Goal: Task Accomplishment & Management: Manage account settings

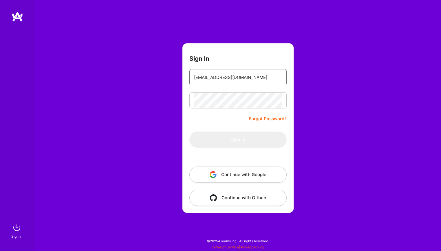
click at [216, 85] on input "CFALCONER342@GMAIL.COM" at bounding box center [238, 77] width 88 height 15
click at [211, 76] on input "courtneyfalconerdesign@gmail.com" at bounding box center [238, 77] width 88 height 15
click at [211, 77] on input "courtneyfalconerdesign@gmail.com" at bounding box center [238, 77] width 88 height 15
type input "CFALCONER342@GMAIL.COM"
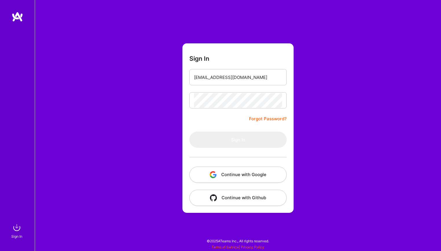
click at [262, 122] on link "Forgot Password?" at bounding box center [268, 118] width 38 height 7
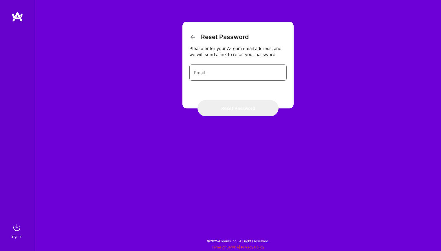
click at [227, 72] on input "email" at bounding box center [238, 72] width 88 height 15
type input "CFALCONER342@GMAIL.COM"
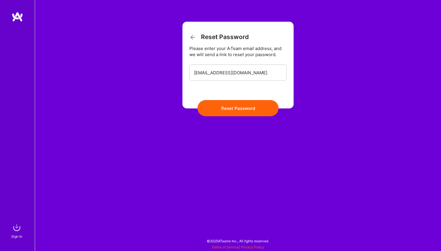
click at [222, 109] on button "Reset Password" at bounding box center [237, 108] width 81 height 16
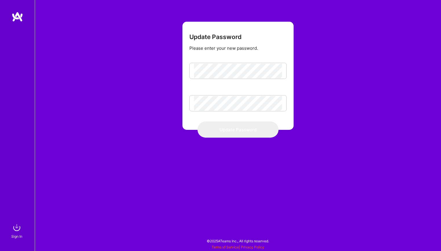
click at [217, 63] on div at bounding box center [237, 71] width 97 height 16
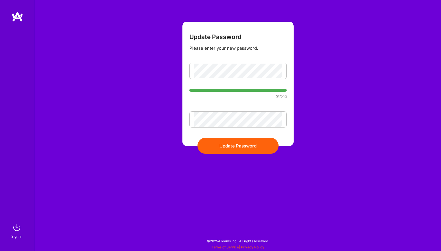
click at [235, 144] on button "Update Password" at bounding box center [237, 146] width 81 height 16
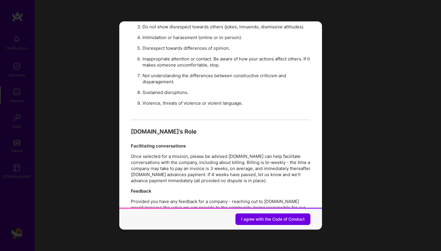
scroll to position [614, 0]
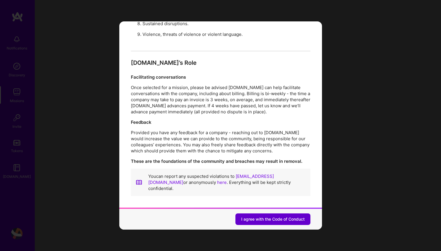
click at [255, 219] on span "I agree with the Code of Conduct" at bounding box center [272, 220] width 63 height 6
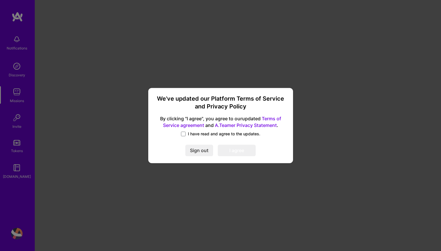
click at [197, 134] on span "I have read and agree to the updates." at bounding box center [224, 134] width 72 height 6
click at [0, 0] on input "I have read and agree to the updates." at bounding box center [0, 0] width 0 height 0
click at [232, 149] on button "I agree" at bounding box center [237, 151] width 38 height 12
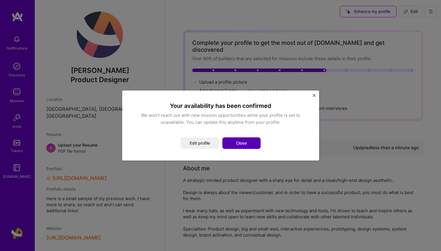
click at [241, 143] on button "Close" at bounding box center [241, 143] width 38 height 12
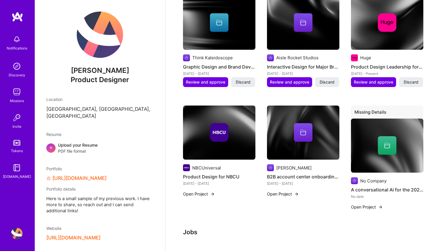
scroll to position [407, 0]
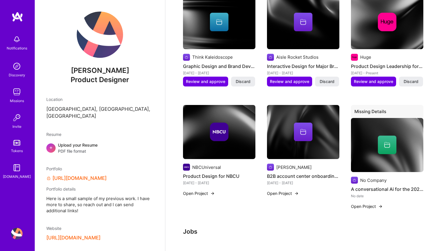
click at [198, 190] on button "Open Project" at bounding box center [199, 193] width 32 height 6
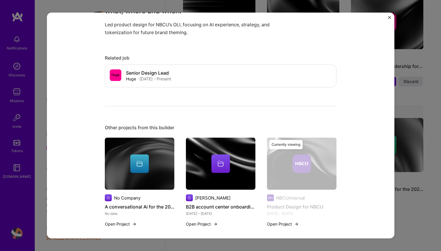
scroll to position [189, 0]
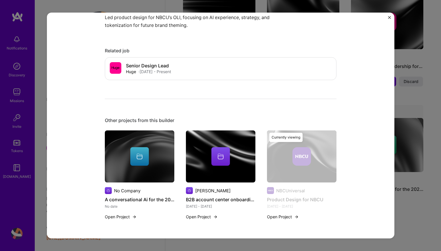
click at [403, 32] on div "Product Design for NBCU NBCUniversal Artifical Intelligence / Machine Learning,…" at bounding box center [220, 125] width 441 height 251
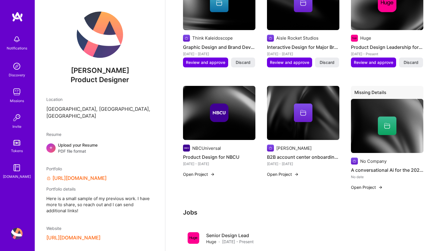
scroll to position [431, 0]
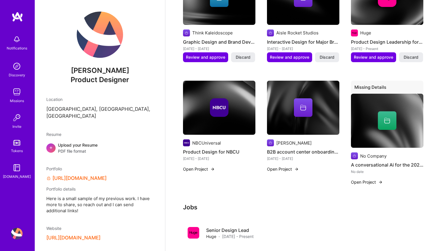
click at [290, 166] on button "Open Project" at bounding box center [283, 169] width 32 height 6
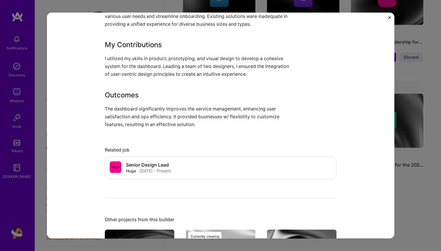
scroll to position [286, 0]
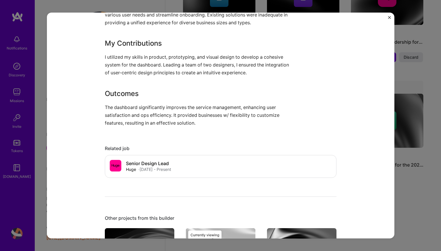
click at [388, 18] on img "Close" at bounding box center [389, 17] width 3 height 3
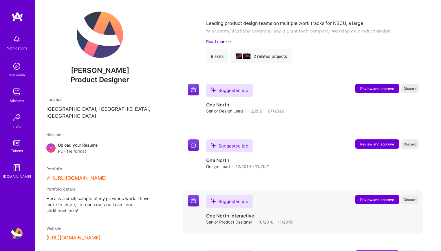
scroll to position [671, 0]
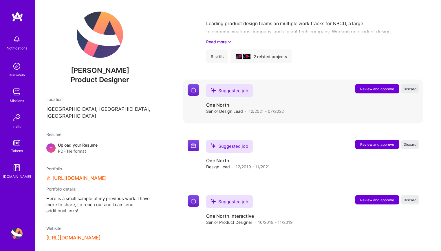
click at [368, 87] on span "Review and approve" at bounding box center [377, 89] width 34 height 5
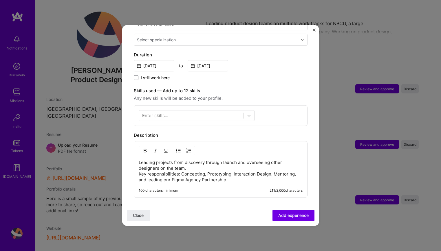
scroll to position [235, 0]
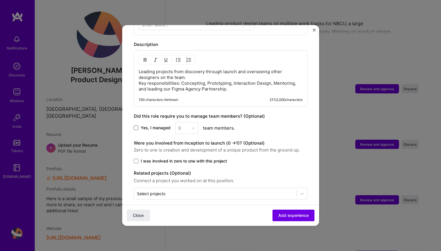
click at [137, 126] on span at bounding box center [136, 128] width 5 height 5
click at [0, 0] on input "Yes, I managed" at bounding box center [0, 0] width 0 height 0
click at [195, 122] on div at bounding box center [194, 127] width 7 height 11
click at [186, 139] on div "1" at bounding box center [187, 143] width 20 height 11
click at [293, 214] on span "Add experience" at bounding box center [293, 216] width 30 height 6
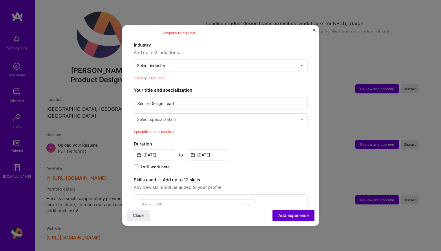
scroll to position [58, 0]
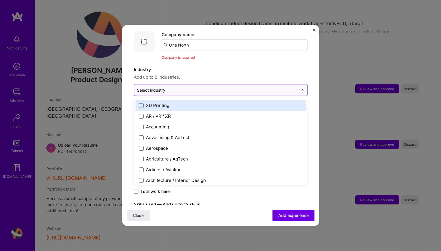
click at [190, 87] on input "text" at bounding box center [217, 90] width 161 height 6
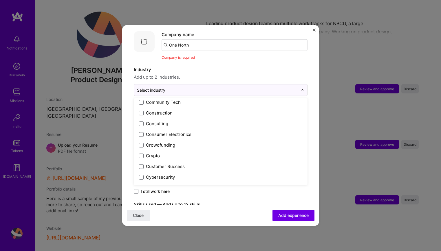
scroll to position [366, 0]
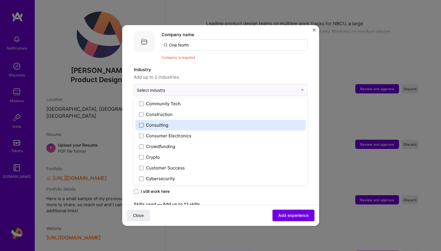
click at [140, 123] on span at bounding box center [141, 125] width 5 height 5
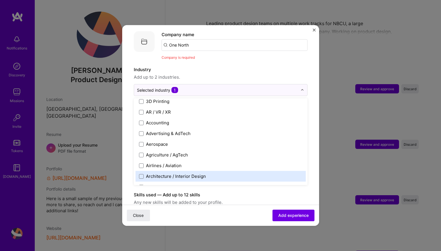
scroll to position [0, 0]
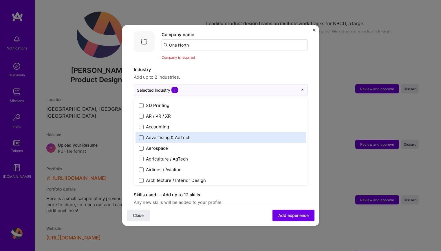
click at [160, 135] on div "Advertising & AdTech" at bounding box center [168, 138] width 45 height 6
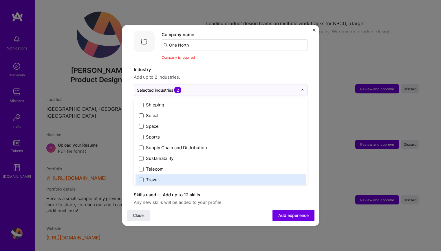
scroll to position [1202, 0]
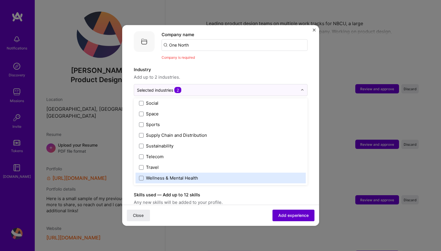
click at [296, 213] on span "Add experience" at bounding box center [293, 216] width 30 height 6
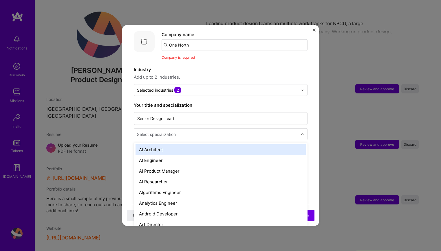
click at [158, 131] on div "Select specialization" at bounding box center [156, 134] width 39 height 6
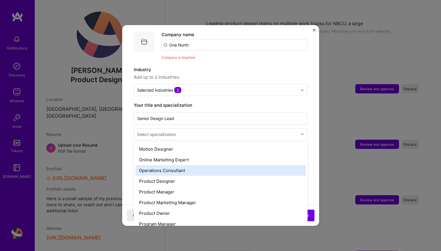
scroll to position [500, 0]
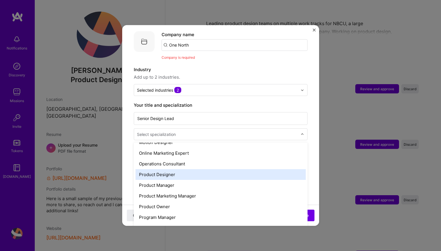
click at [178, 171] on div "Product Designer" at bounding box center [220, 174] width 170 height 11
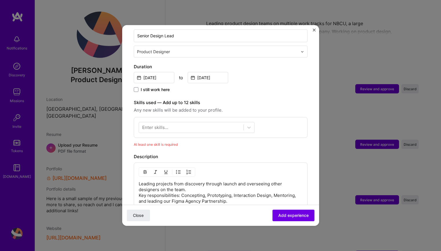
scroll to position [143, 0]
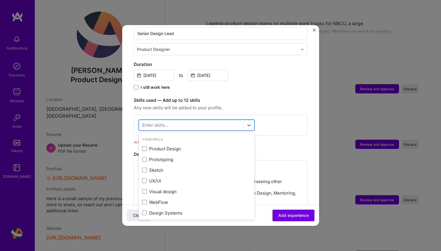
click at [191, 120] on div at bounding box center [191, 125] width 104 height 10
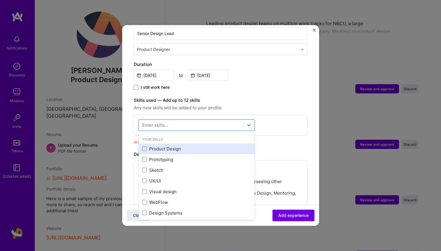
click at [177, 146] on div "Product Design" at bounding box center [196, 149] width 109 height 6
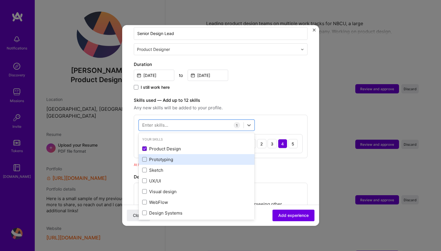
click at [173, 157] on div "Prototyping" at bounding box center [196, 160] width 109 height 6
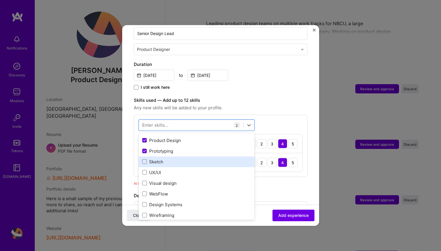
scroll to position [10, 0]
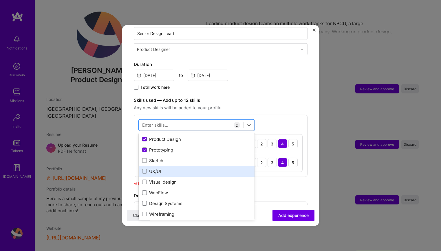
click at [177, 169] on div "UX/UI" at bounding box center [197, 171] width 116 height 11
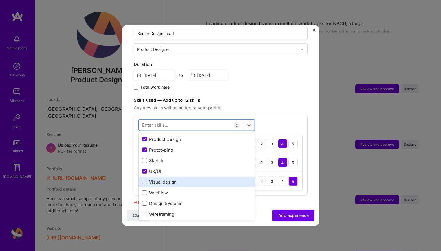
click at [179, 179] on div "Visual design" at bounding box center [196, 182] width 109 height 6
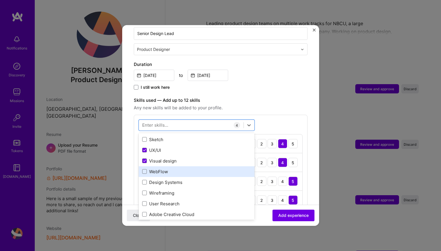
scroll to position [30, 0]
click at [174, 170] on div "WebFlow" at bounding box center [196, 173] width 109 height 6
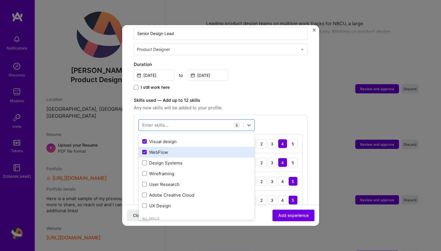
scroll to position [54, 0]
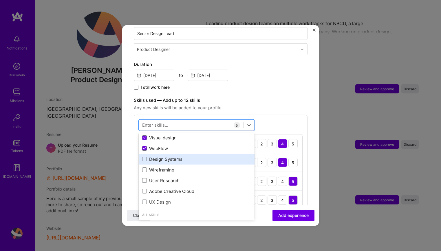
click at [168, 156] on div "Design Systems" at bounding box center [196, 159] width 109 height 6
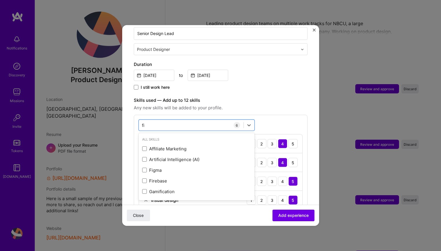
scroll to position [0, 0]
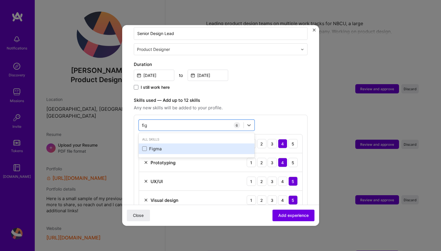
click at [147, 146] on div "Figma" at bounding box center [196, 149] width 109 height 6
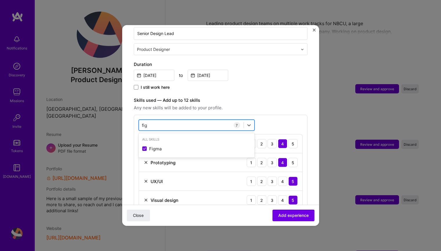
click at [148, 121] on div "fig fig" at bounding box center [191, 125] width 104 height 10
click at [146, 122] on input "fig" at bounding box center [145, 125] width 6 height 6
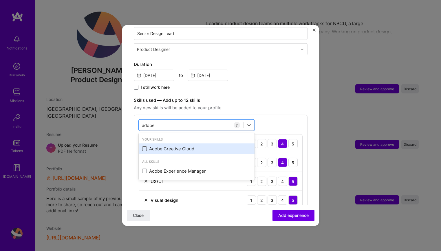
click at [146, 146] on span at bounding box center [144, 148] width 5 height 5
click at [0, 0] on input "checkbox" at bounding box center [0, 0] width 0 height 0
click at [261, 119] on div "option Adobe Creative Cloud, selected. option Adobe Experience Manager focused,…" at bounding box center [221, 202] width 174 height 175
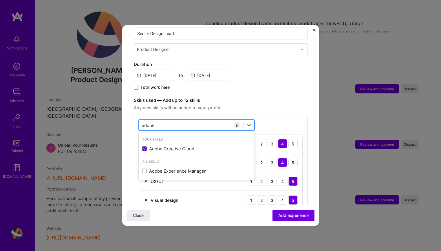
click at [184, 120] on div "adobe adobe" at bounding box center [191, 125] width 104 height 10
click at [145, 122] on input "adobe" at bounding box center [149, 125] width 14 height 6
click at [148, 122] on input "b2c" at bounding box center [146, 125] width 8 height 6
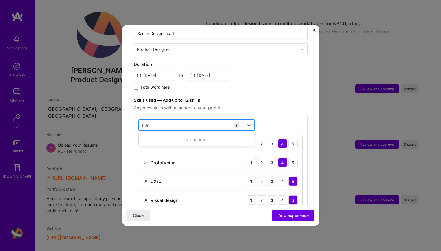
click at [148, 122] on input "b2c" at bounding box center [146, 125] width 8 height 6
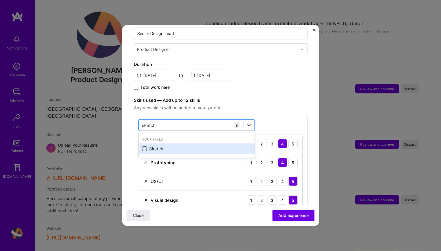
click at [146, 146] on span at bounding box center [144, 148] width 5 height 5
click at [0, 0] on input "checkbox" at bounding box center [0, 0] width 0 height 0
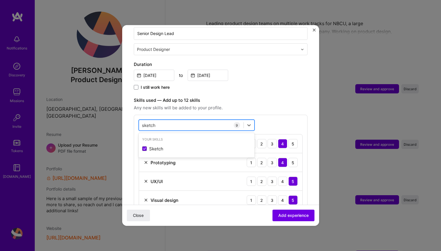
click at [143, 122] on input "sketch" at bounding box center [149, 125] width 14 height 6
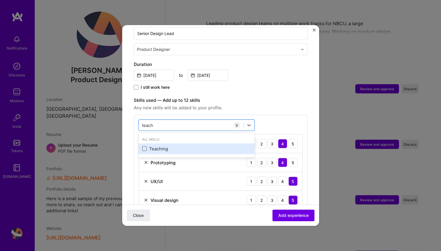
click at [145, 146] on span at bounding box center [144, 148] width 5 height 5
click at [0, 0] on input "checkbox" at bounding box center [0, 0] width 0 height 0
type input "teach"
click at [286, 115] on div "option Teaching, selected. option Teaching selected, 0 of 2. 1 result available…" at bounding box center [221, 221] width 174 height 213
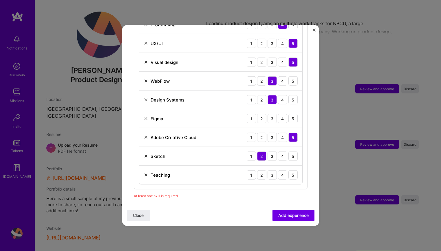
scroll to position [290, 0]
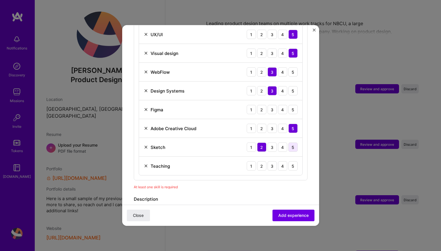
click at [291, 144] on div "5" at bounding box center [292, 147] width 9 height 9
click at [250, 162] on div "1" at bounding box center [251, 166] width 9 height 9
click at [259, 162] on div "2" at bounding box center [261, 166] width 9 height 9
click at [274, 162] on div "3" at bounding box center [271, 166] width 9 height 9
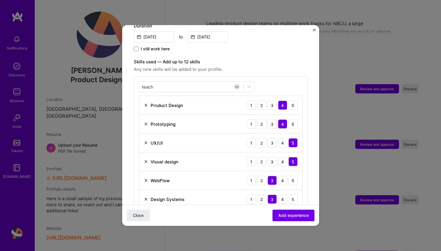
scroll to position [181, 0]
click at [275, 157] on div "3" at bounding box center [271, 161] width 9 height 9
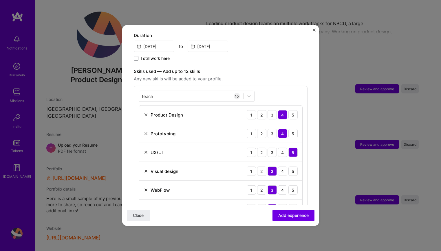
scroll to position [170, 0]
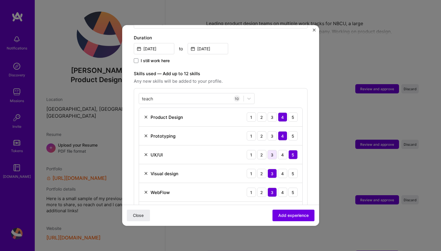
click at [270, 151] on div "3" at bounding box center [271, 154] width 9 height 9
click at [274, 132] on div "3" at bounding box center [271, 135] width 9 height 9
click at [273, 113] on div "3" at bounding box center [271, 117] width 9 height 9
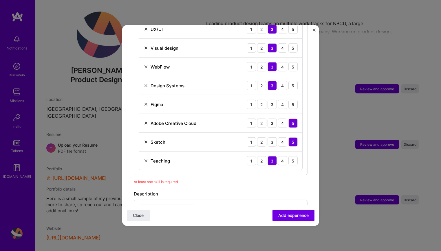
scroll to position [291, 0]
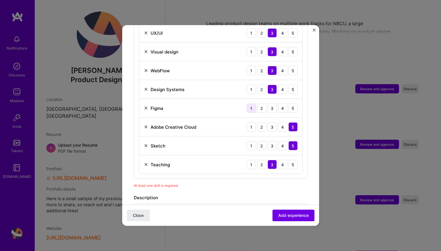
click at [250, 104] on div "1" at bounding box center [251, 108] width 9 height 9
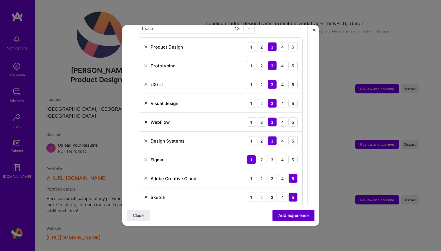
click at [288, 215] on span "Add experience" at bounding box center [293, 216] width 30 height 6
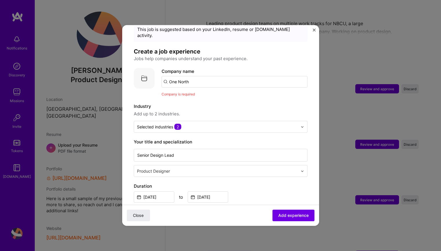
scroll to position [15, 0]
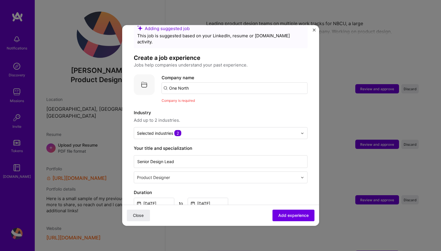
click at [198, 87] on input "One North" at bounding box center [235, 88] width 146 height 12
type input "One North"
click at [204, 101] on div "One North" at bounding box center [207, 104] width 26 height 10
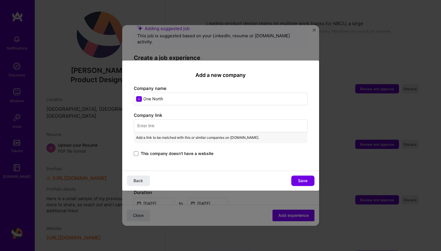
click at [173, 127] on input "text" at bounding box center [221, 126] width 174 height 13
paste input "[URL][DOMAIN_NAME]"
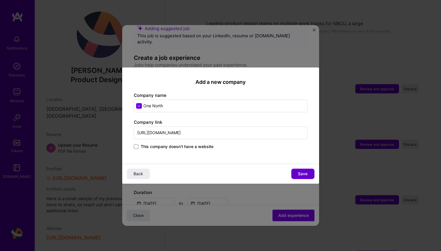
type input "[URL][DOMAIN_NAME]"
click at [301, 173] on span "Save" at bounding box center [303, 174] width 10 height 6
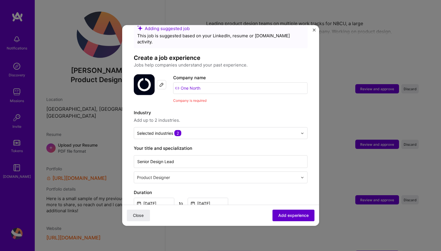
click at [293, 215] on span "Add experience" at bounding box center [293, 216] width 30 height 6
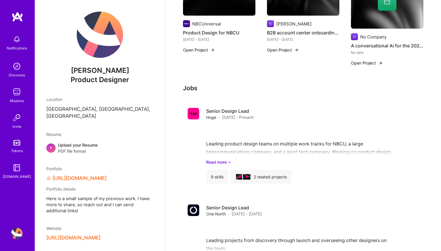
scroll to position [557, 0]
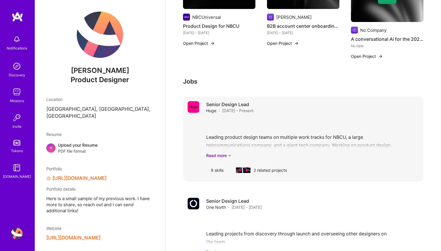
click at [222, 163] on div "9 skills" at bounding box center [217, 170] width 22 height 14
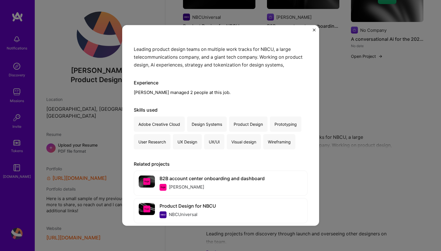
scroll to position [85, 0]
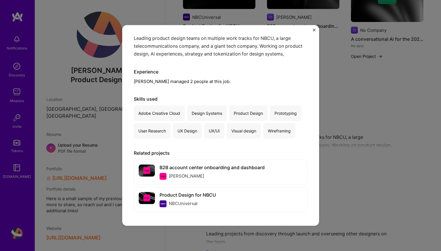
click at [167, 112] on div "Adobe Creative Cloud" at bounding box center [159, 113] width 51 height 15
click at [181, 88] on div "Senior Design Lead Huge · Consulting · [DATE] - Present Leading product design …" at bounding box center [221, 83] width 174 height 263
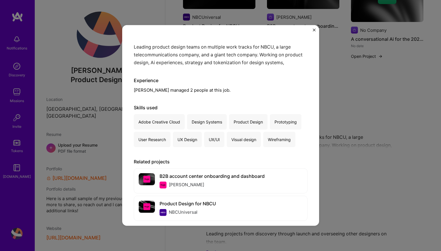
scroll to position [75, 0]
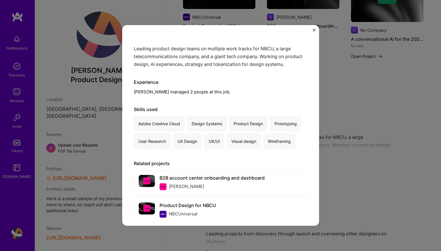
click at [281, 142] on div "Wireframing" at bounding box center [279, 141] width 32 height 15
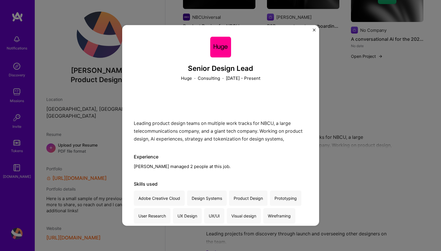
click at [314, 30] on img "Close" at bounding box center [314, 30] width 3 height 3
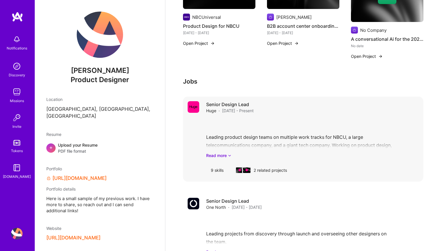
click at [207, 131] on div "Leading product design teams on multiple work tracks for NBCU, a large telecomm…" at bounding box center [312, 138] width 212 height 40
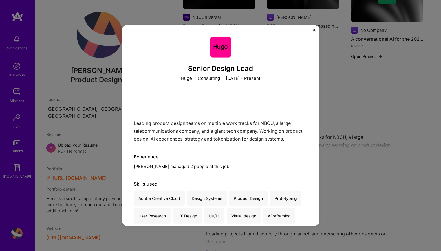
scroll to position [85, 0]
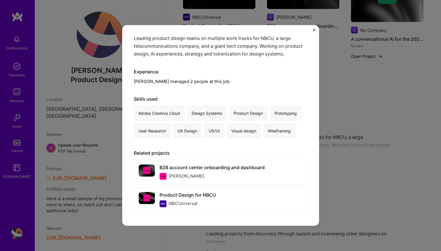
click at [372, 134] on div "Senior Design Lead Huge · Consulting · [DATE] - Present Leading product design …" at bounding box center [220, 125] width 441 height 251
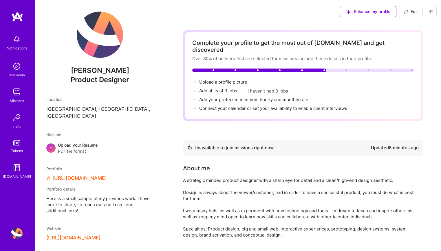
click at [416, 12] on span "Edit" at bounding box center [411, 12] width 14 height 6
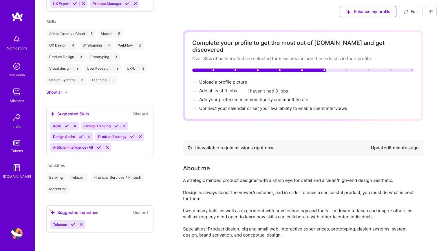
select select "US"
select select "Not Available"
select select "1 Month"
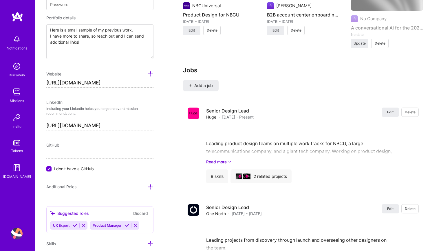
scroll to position [876, 0]
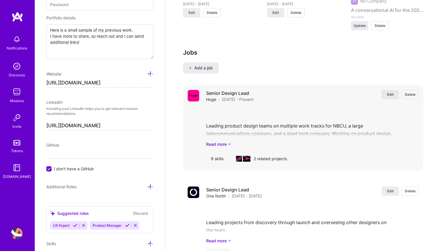
click at [386, 90] on button "Edit" at bounding box center [390, 94] width 17 height 9
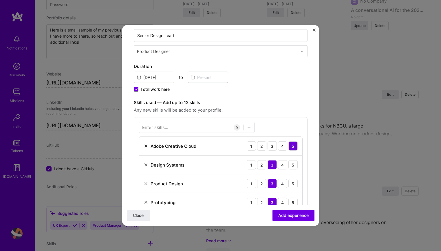
scroll to position [102, 0]
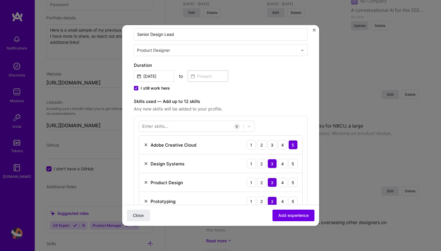
click at [164, 129] on div "Enter skills..." at bounding box center [155, 126] width 26 height 6
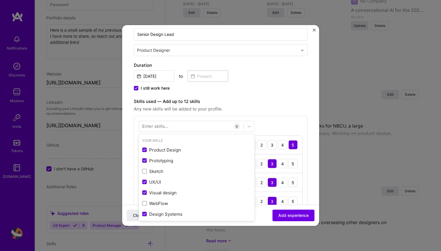
click at [166, 125] on div "Enter skills..." at bounding box center [155, 126] width 26 height 6
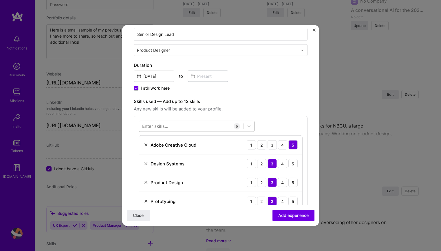
click at [177, 123] on div at bounding box center [191, 127] width 104 height 10
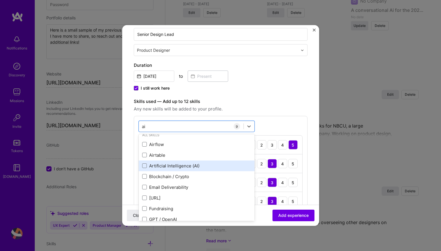
scroll to position [5, 0]
click at [174, 168] on div "Artificial Intelligence (AI)" at bounding box center [196, 167] width 109 height 6
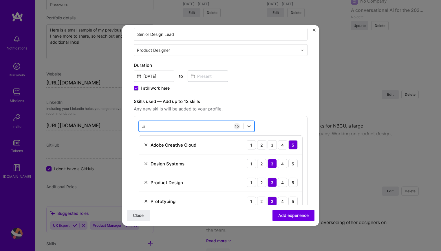
click at [152, 124] on div "ai ai" at bounding box center [191, 127] width 104 height 10
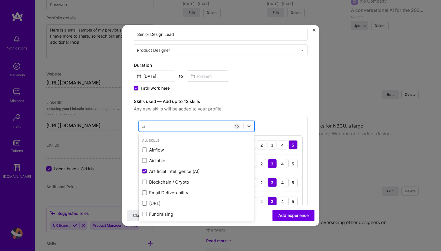
click at [142, 127] on input "ai" at bounding box center [144, 126] width 4 height 6
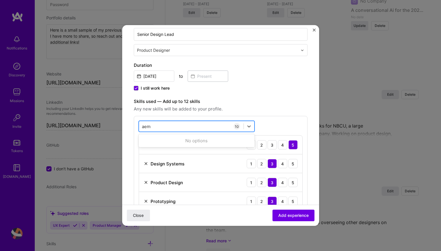
click at [149, 124] on input "aem" at bounding box center [146, 126] width 9 height 6
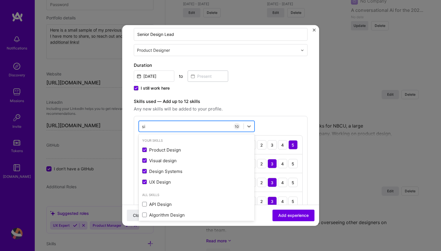
type input "s"
type input "p"
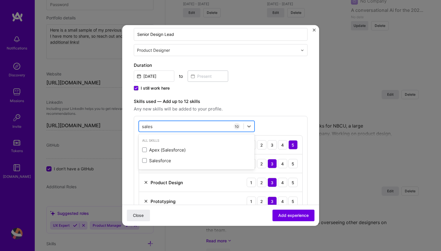
click at [145, 126] on input "sales" at bounding box center [147, 126] width 11 height 6
type input "e"
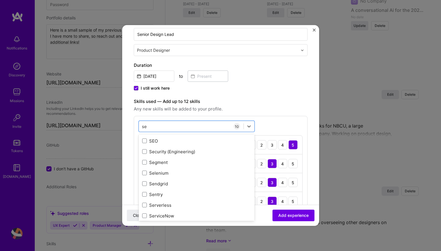
scroll to position [120, 0]
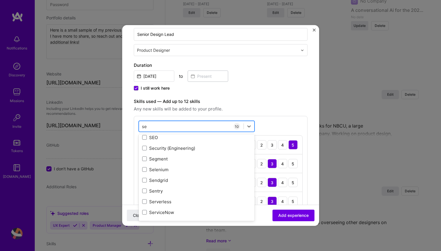
click at [144, 129] on input "se" at bounding box center [144, 126] width 5 height 6
type input "v"
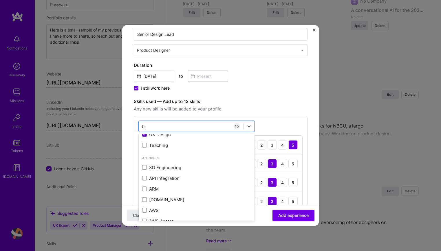
scroll to position [105, 0]
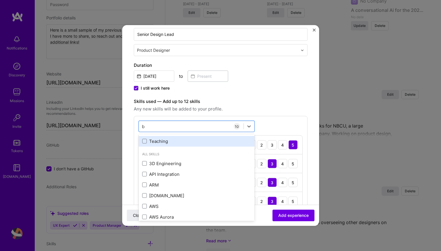
click at [144, 139] on div "Teaching" at bounding box center [196, 141] width 109 height 6
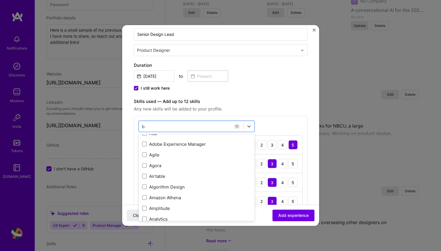
scroll to position [235, 0]
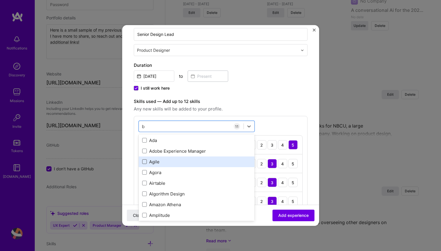
click at [146, 162] on span at bounding box center [144, 161] width 5 height 5
click at [0, 0] on input "checkbox" at bounding box center [0, 0] width 0 height 0
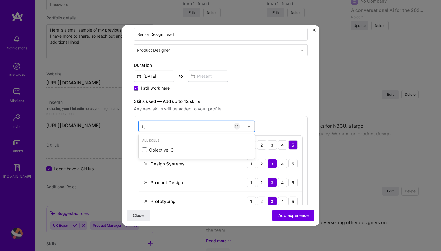
scroll to position [0, 0]
type input "b"
type input "j"
click at [146, 147] on div "Jira" at bounding box center [196, 150] width 109 height 6
click at [147, 126] on div "jir jir" at bounding box center [191, 127] width 104 height 10
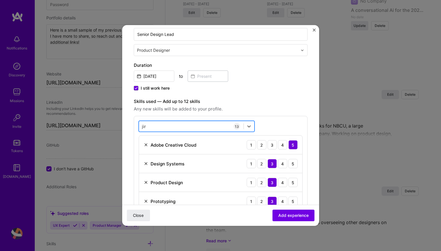
click at [147, 126] on div "jir jir" at bounding box center [191, 127] width 104 height 10
click at [142, 126] on input "jir" at bounding box center [144, 126] width 4 height 6
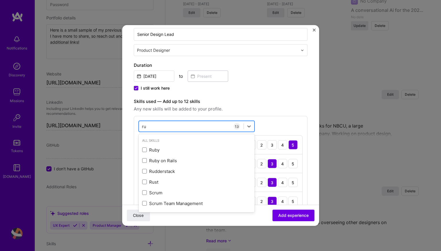
type input "r"
type input "m"
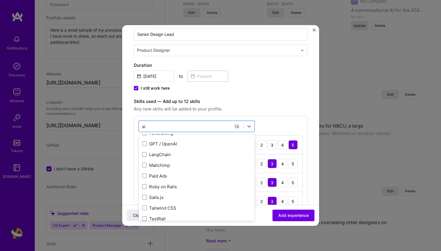
scroll to position [81, 0]
click at [146, 142] on span at bounding box center [144, 143] width 5 height 5
click at [0, 0] on input "checkbox" at bounding box center [0, 0] width 0 height 0
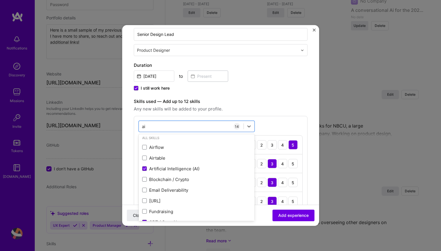
scroll to position [0, 0]
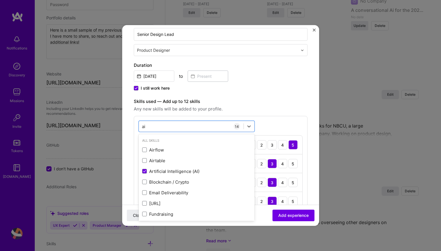
type input "ai"
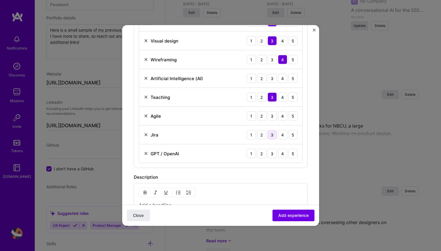
scroll to position [337, 0]
click at [281, 135] on div "4" at bounding box center [282, 135] width 9 height 9
click at [264, 120] on div "2" at bounding box center [261, 116] width 9 height 9
click at [276, 159] on div "1 2 3 4 5" at bounding box center [272, 154] width 51 height 9
click at [275, 155] on div "3" at bounding box center [271, 154] width 9 height 9
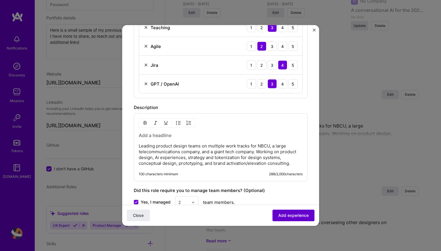
click at [283, 215] on span "Add experience" at bounding box center [293, 216] width 30 height 6
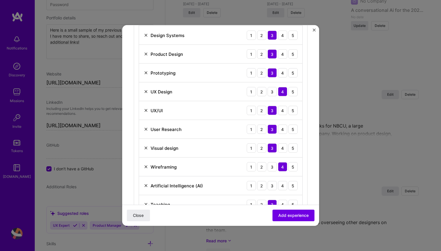
scroll to position [230, 0]
click at [147, 168] on img at bounding box center [146, 167] width 5 height 5
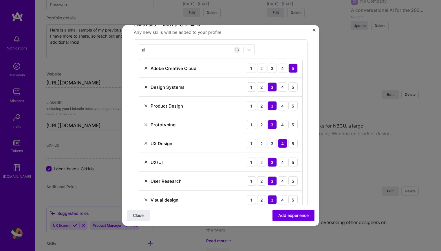
scroll to position [179, 0]
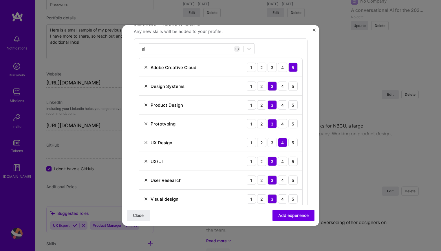
click at [145, 143] on img at bounding box center [146, 142] width 5 height 5
click at [283, 214] on span "Add experience" at bounding box center [293, 216] width 30 height 6
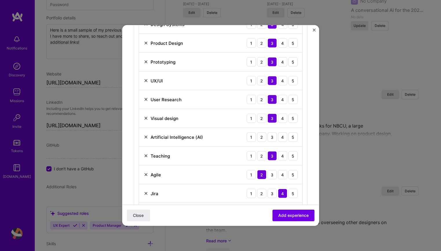
scroll to position [244, 0]
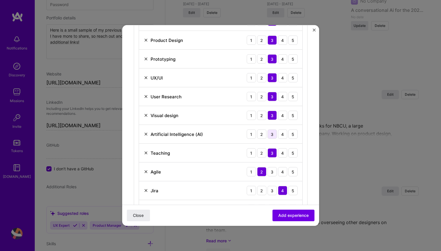
click at [273, 136] on div "3" at bounding box center [271, 134] width 9 height 9
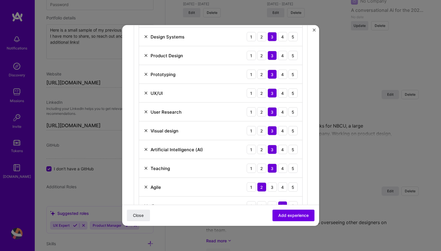
scroll to position [227, 0]
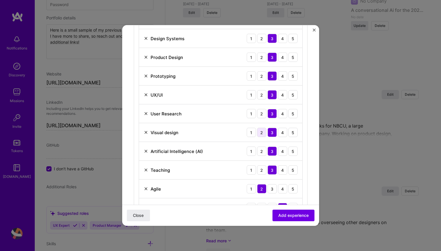
click at [263, 135] on div "2" at bounding box center [261, 132] width 9 height 9
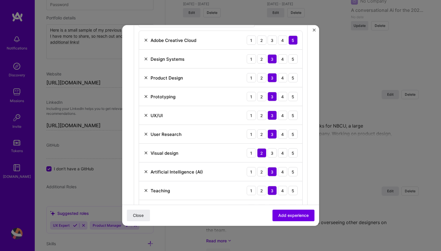
scroll to position [205, 0]
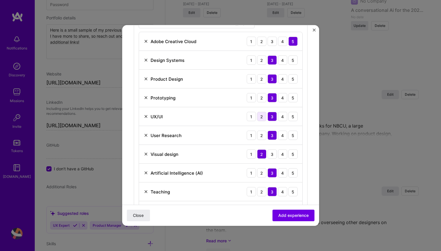
click at [263, 116] on div "2" at bounding box center [261, 116] width 9 height 9
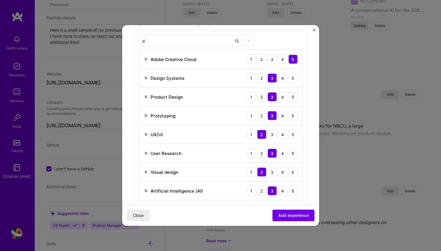
scroll to position [185, 0]
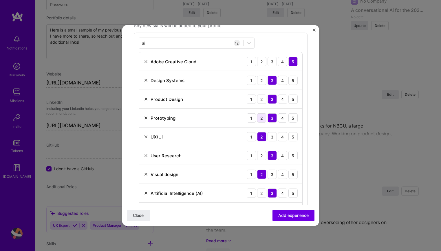
click at [263, 116] on div "2" at bounding box center [261, 117] width 9 height 9
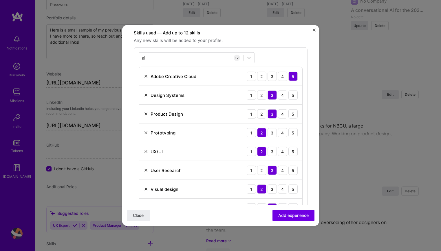
scroll to position [167, 0]
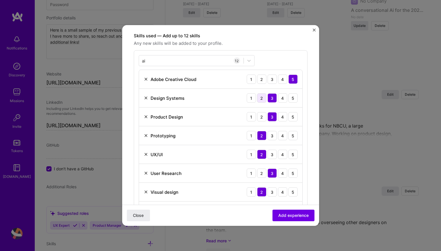
click at [265, 102] on div "2" at bounding box center [261, 97] width 9 height 9
click at [272, 100] on div "3" at bounding box center [271, 97] width 9 height 9
click at [280, 78] on div "4" at bounding box center [282, 79] width 9 height 9
click at [274, 78] on div "3" at bounding box center [271, 79] width 9 height 9
click at [264, 81] on div "2" at bounding box center [261, 79] width 9 height 9
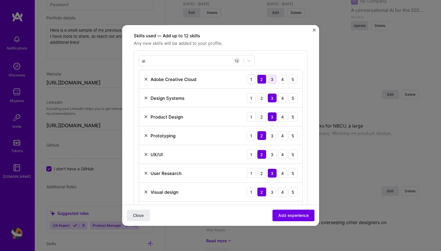
click at [270, 81] on div "3" at bounding box center [271, 79] width 9 height 9
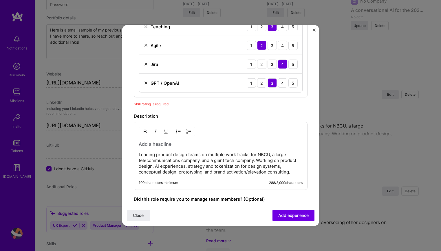
scroll to position [362, 0]
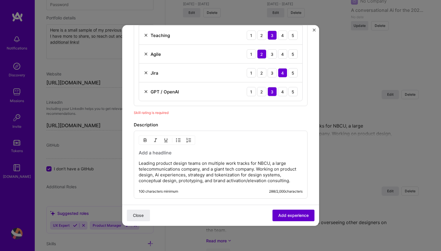
click at [285, 214] on span "Add experience" at bounding box center [293, 216] width 30 height 6
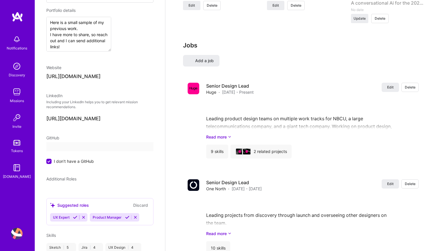
select select "US"
select select "Not Available"
select select "1 Month"
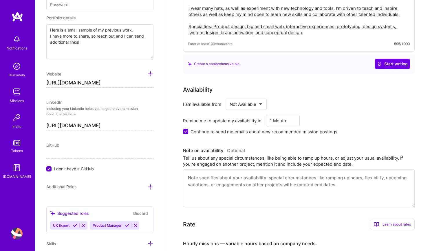
scroll to position [190, 0]
click at [247, 100] on select "Select... Right Now Future Date Not Available" at bounding box center [246, 104] width 33 height 15
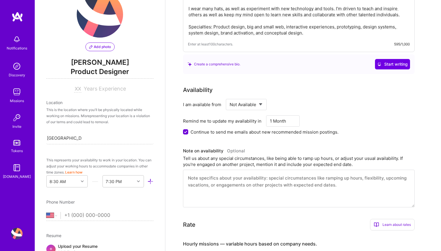
scroll to position [0, 0]
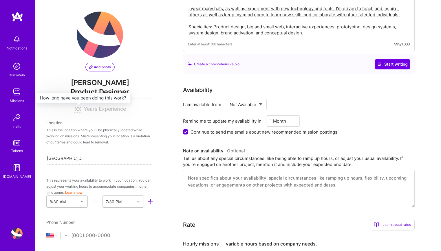
click at [76, 109] on input at bounding box center [77, 109] width 7 height 7
click at [85, 109] on span "Years Experience" at bounding box center [105, 109] width 42 height 6
click at [75, 109] on input at bounding box center [77, 109] width 7 height 7
click at [78, 110] on input at bounding box center [77, 109] width 7 height 7
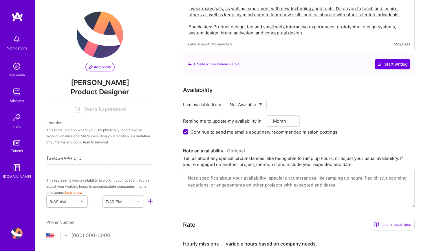
type input "13"
click at [124, 129] on div "This is the location where you'll be physically located while working on missio…" at bounding box center [99, 136] width 107 height 18
click at [87, 137] on div "This is the location where you'll be physically located while working on missio…" at bounding box center [99, 136] width 107 height 18
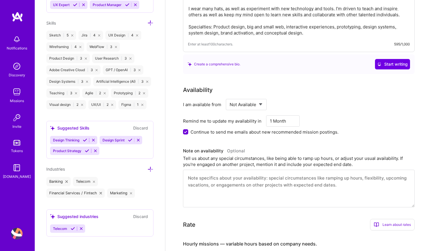
scroll to position [544, 0]
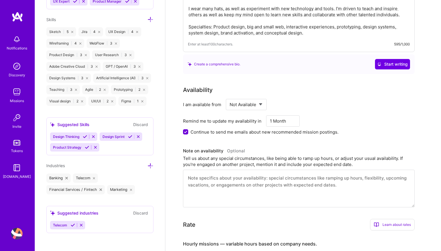
click at [84, 136] on icon at bounding box center [85, 137] width 4 height 4
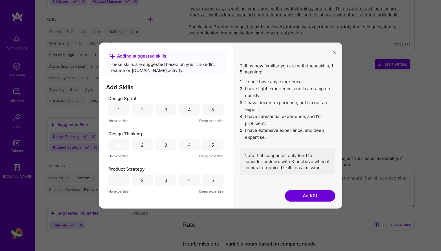
click at [334, 53] on icon "modal" at bounding box center [333, 52] width 3 height 3
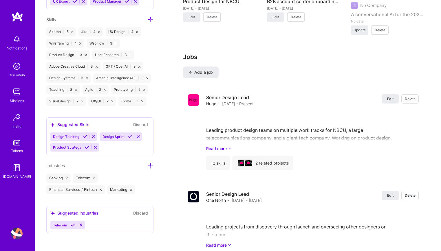
scroll to position [872, 0]
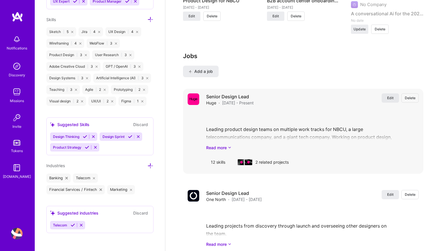
click at [391, 96] on span "Edit" at bounding box center [390, 98] width 6 height 5
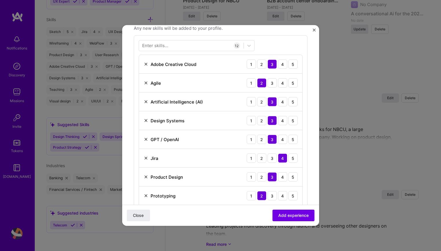
scroll to position [181, 0]
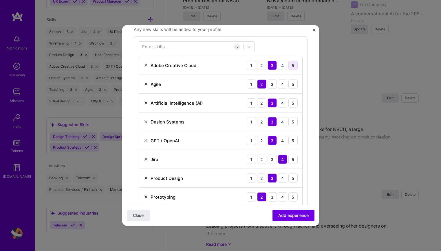
click at [293, 69] on div "5" at bounding box center [292, 65] width 9 height 9
click at [283, 82] on div "4" at bounding box center [282, 84] width 9 height 9
click at [291, 82] on div "5" at bounding box center [292, 84] width 9 height 9
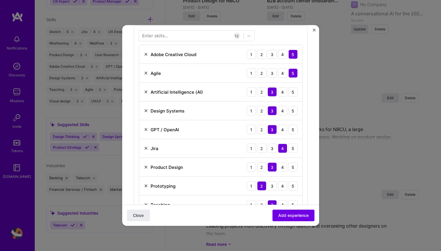
scroll to position [195, 0]
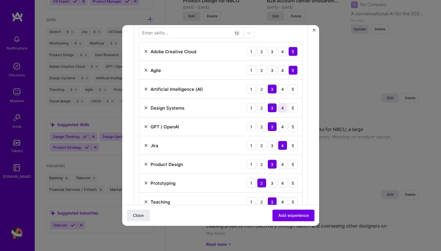
click at [281, 109] on div "4" at bounding box center [282, 107] width 9 height 9
click at [280, 127] on div "4" at bounding box center [282, 126] width 9 height 9
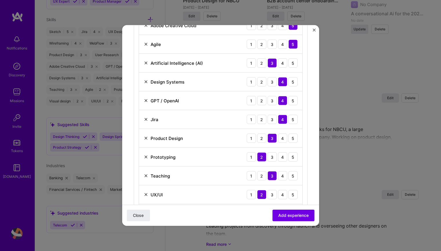
scroll to position [230, 0]
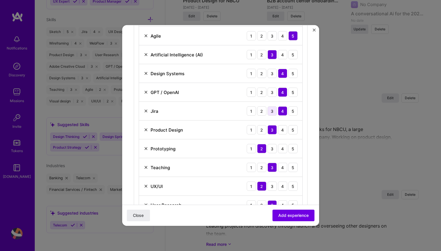
click at [272, 114] on div "3" at bounding box center [271, 111] width 9 height 9
click at [261, 114] on div "2" at bounding box center [261, 111] width 9 height 9
click at [282, 132] on div "4" at bounding box center [282, 129] width 9 height 9
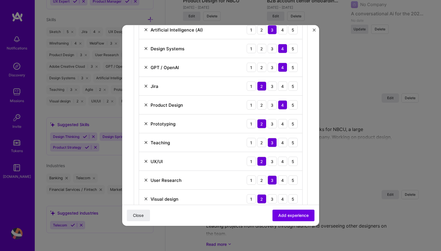
scroll to position [259, 0]
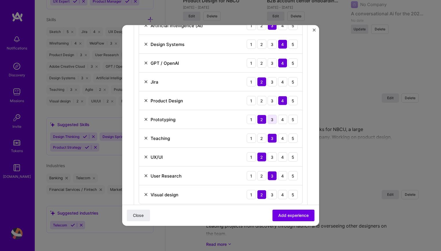
click at [274, 121] on div "3" at bounding box center [271, 119] width 9 height 9
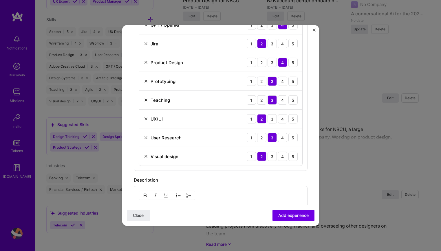
scroll to position [297, 0]
click at [283, 122] on div "4" at bounding box center [282, 118] width 9 height 9
click at [294, 118] on div "5" at bounding box center [292, 118] width 9 height 9
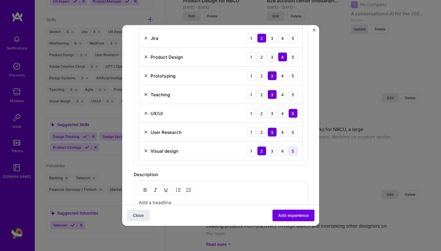
click at [294, 152] on div "5" at bounding box center [292, 150] width 9 height 9
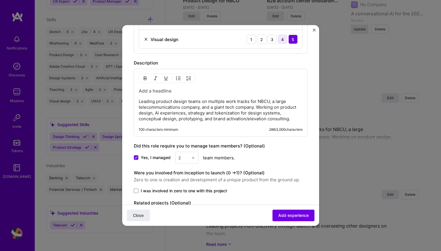
scroll to position [450, 0]
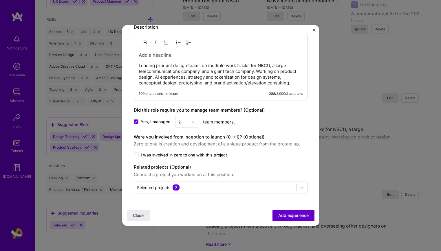
click at [285, 216] on span "Add experience" at bounding box center [293, 216] width 30 height 6
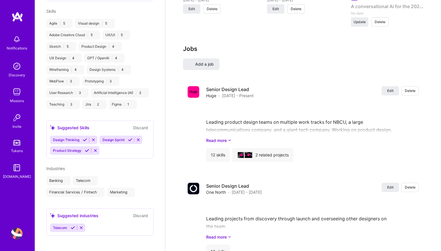
select select "US"
select select "Not Available"
select select "1 Month"
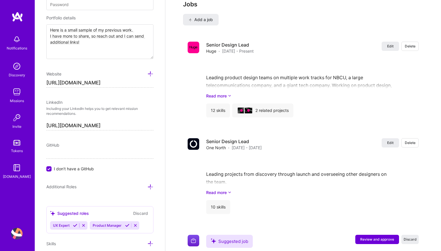
scroll to position [927, 0]
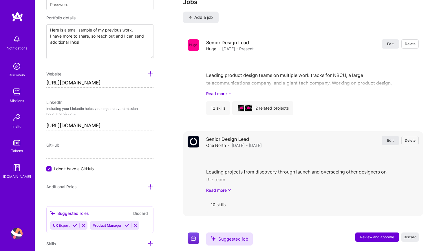
click at [387, 138] on span "Edit" at bounding box center [390, 140] width 6 height 5
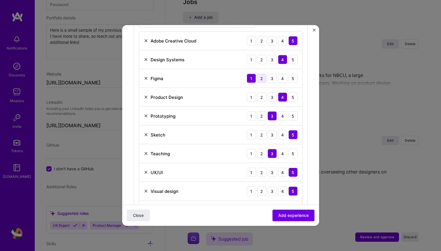
scroll to position [206, 0]
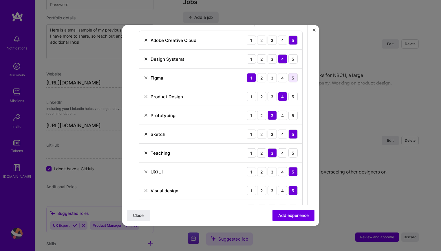
click at [293, 79] on div "5" at bounding box center [292, 77] width 9 height 9
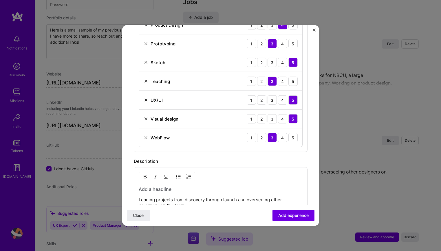
scroll to position [281, 0]
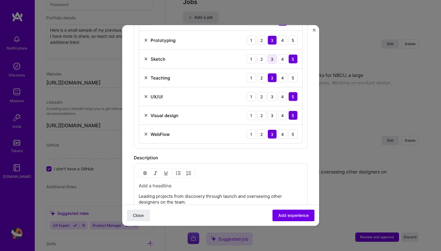
click at [274, 59] on div "3" at bounding box center [271, 58] width 9 height 9
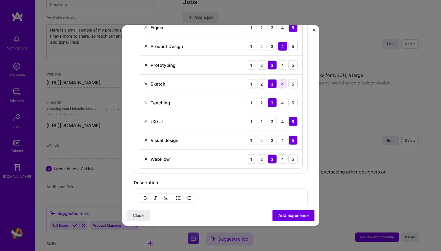
scroll to position [256, 0]
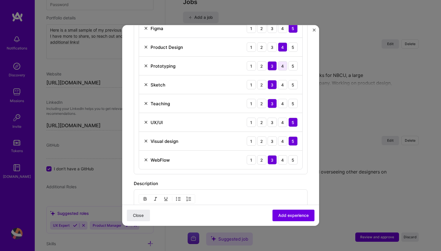
click at [281, 70] on div "4" at bounding box center [282, 65] width 9 height 9
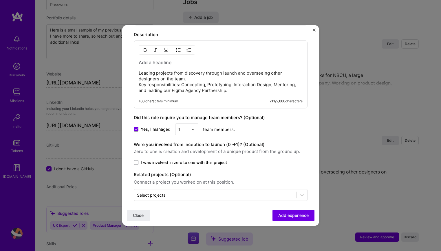
scroll to position [412, 0]
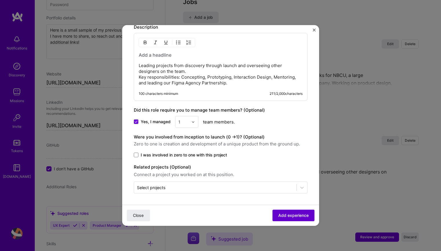
click at [288, 217] on span "Add experience" at bounding box center [293, 216] width 30 height 6
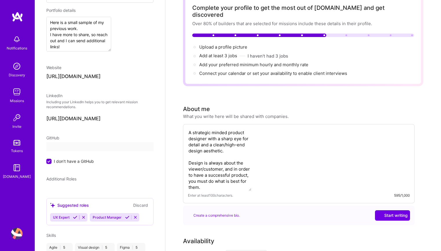
select select "US"
select select "Not Available"
select select "1 Month"
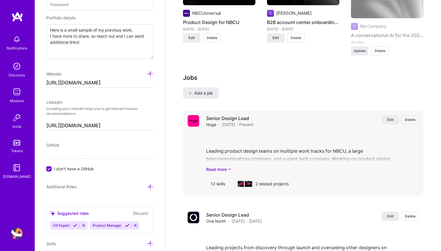
scroll to position [854, 0]
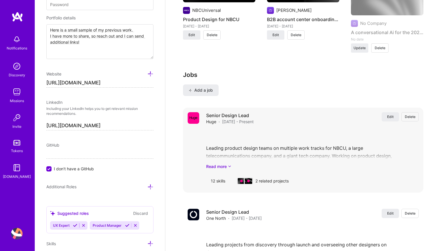
click at [395, 114] on div "Senior Design Lead Huge · [DATE] - Present Edit Delete" at bounding box center [312, 118] width 212 height 12
click at [393, 114] on span "Edit" at bounding box center [390, 116] width 6 height 5
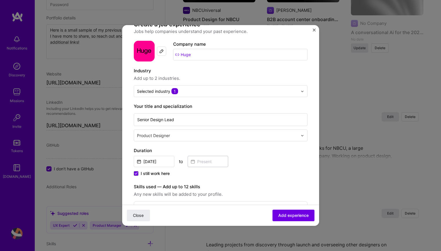
scroll to position [21, 0]
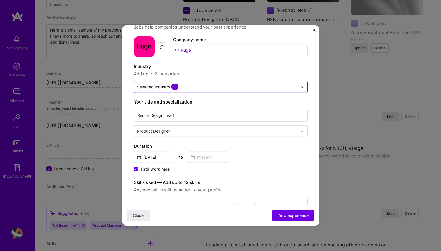
click at [193, 87] on input "text" at bounding box center [217, 87] width 161 height 6
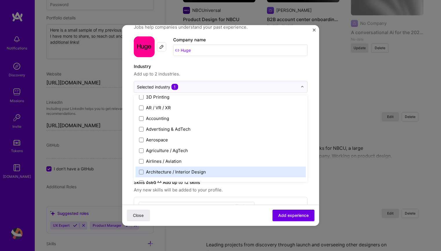
scroll to position [0, 0]
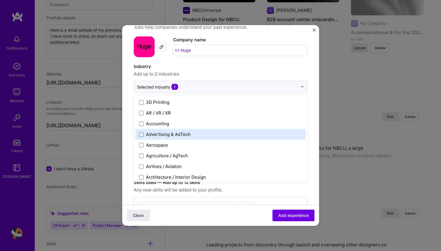
click at [177, 137] on div "Advertising & AdTech" at bounding box center [220, 134] width 170 height 11
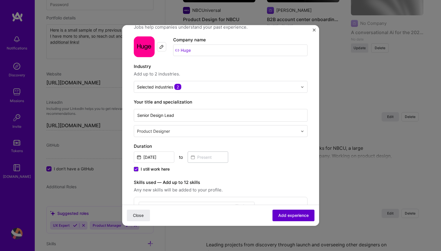
click at [283, 219] on button "Add experience" at bounding box center [293, 216] width 42 height 12
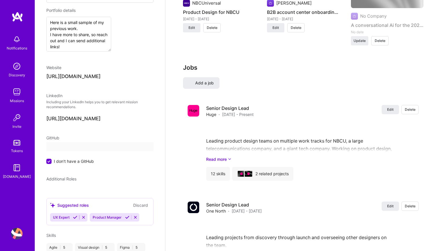
select select "US"
select select "Not Available"
select select "1 Month"
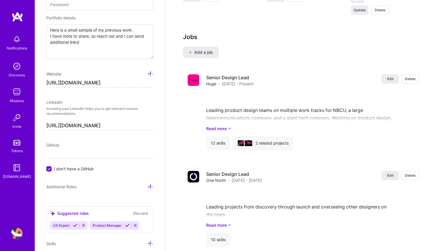
scroll to position [911, 0]
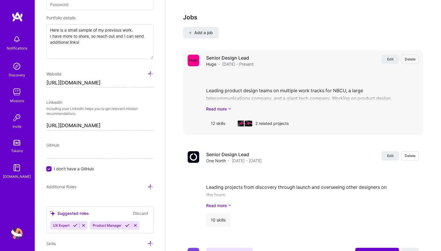
click at [389, 57] on div "Senior Design Lead Huge · [DATE] - Present Edit Delete" at bounding box center [312, 61] width 212 height 12
click at [389, 57] on span "Edit" at bounding box center [390, 59] width 6 height 5
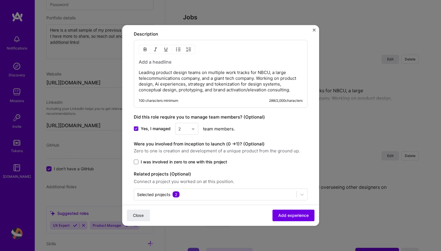
scroll to position [450, 0]
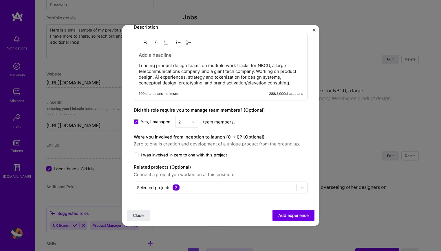
click at [147, 155] on span "I was involved in zero to one with this project" at bounding box center [184, 155] width 86 height 6
click at [0, 0] on input "I was involved in zero to one with this project" at bounding box center [0, 0] width 0 height 0
click at [283, 215] on span "Add experience" at bounding box center [293, 216] width 30 height 6
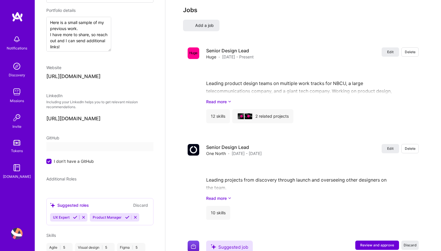
select select "US"
select select "Not Available"
select select "1 Month"
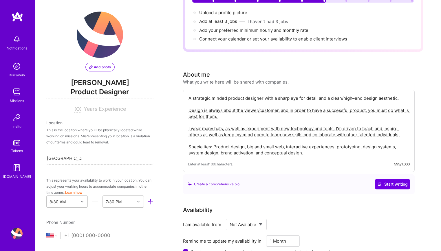
scroll to position [0, 0]
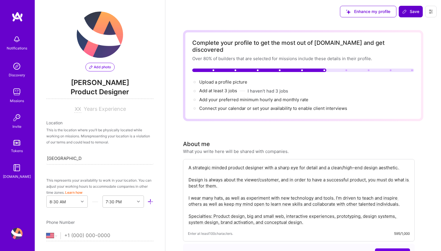
click at [410, 10] on span "Save" at bounding box center [410, 12] width 17 height 6
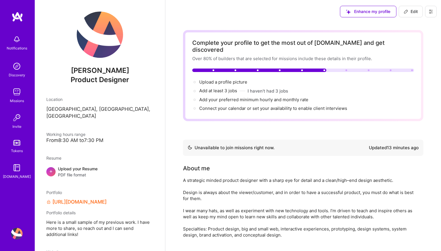
click at [431, 14] on icon at bounding box center [430, 11] width 5 height 5
click at [400, 54] on button "Log Out" at bounding box center [414, 54] width 43 height 15
